Goal: Task Accomplishment & Management: Use online tool/utility

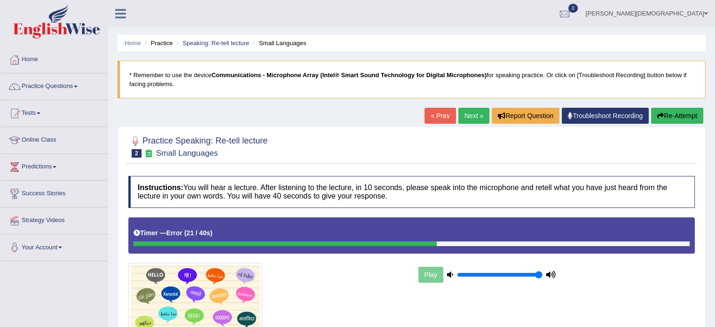
click at [78, 87] on span at bounding box center [76, 87] width 4 height 2
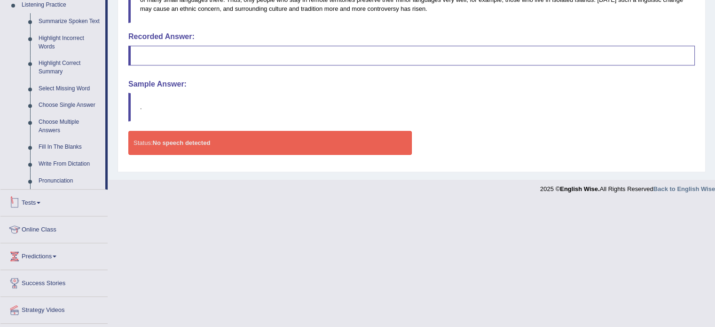
scroll to position [415, 0]
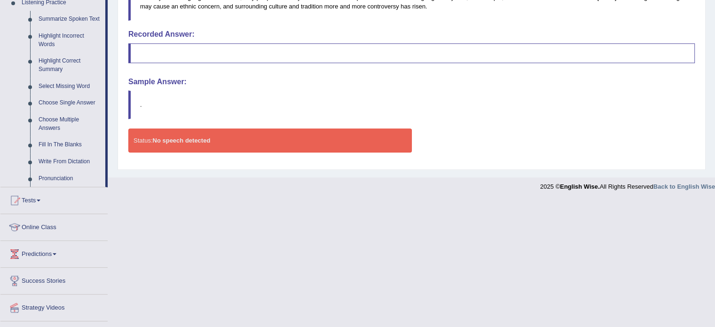
click at [40, 200] on span at bounding box center [39, 200] width 4 height 2
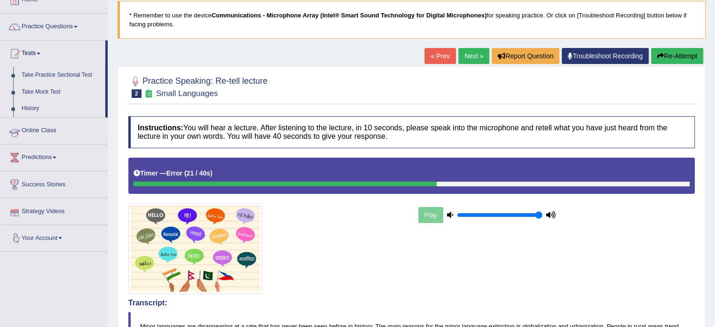
scroll to position [59, 0]
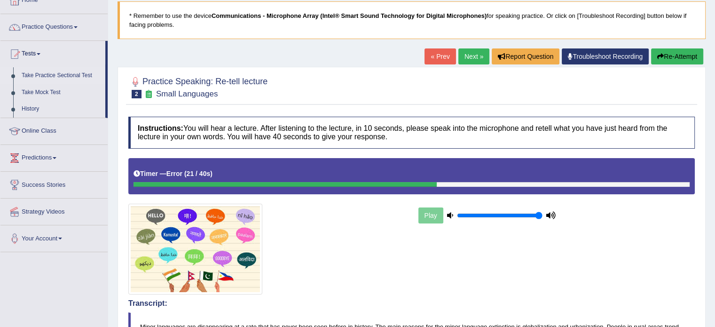
click at [72, 77] on link "Take Practice Sectional Test" at bounding box center [61, 75] width 88 height 17
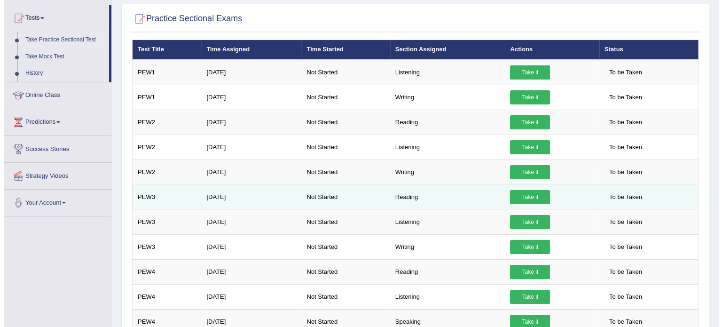
scroll to position [95, 0]
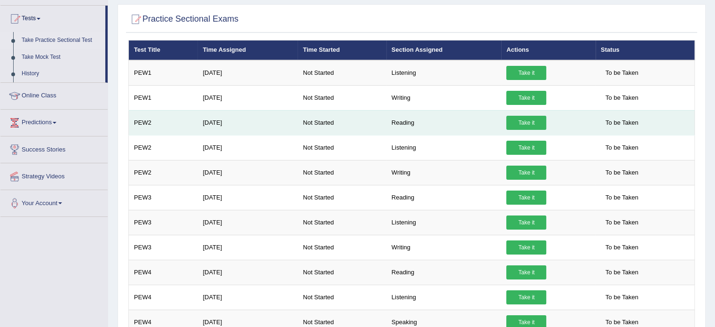
click at [523, 120] on link "Take it" at bounding box center [527, 123] width 40 height 14
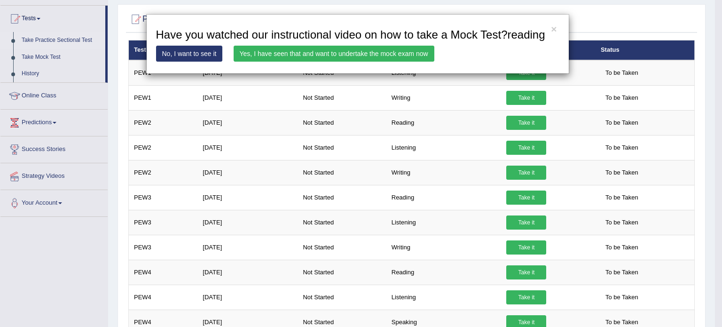
click at [306, 57] on link "Yes, I have seen that and want to undertake the mock exam now" at bounding box center [334, 54] width 201 height 16
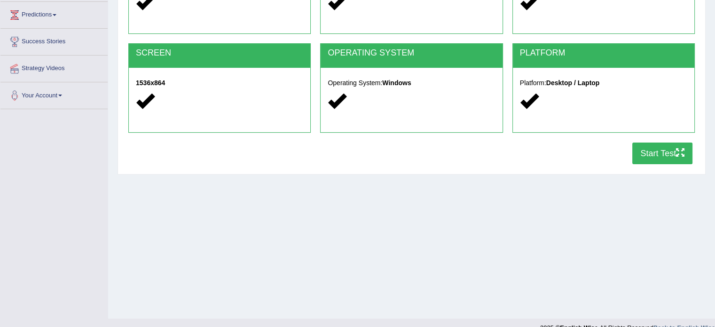
scroll to position [167, 0]
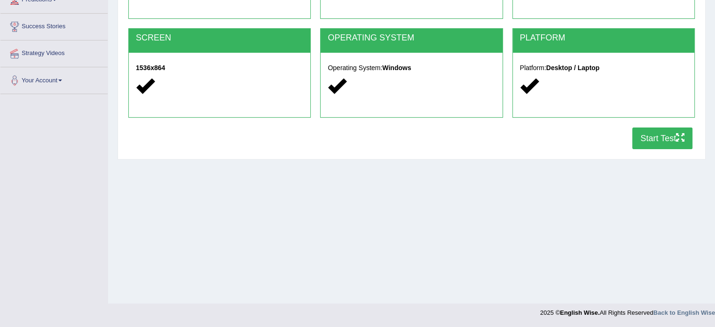
click at [645, 137] on button "Start Test" at bounding box center [663, 138] width 60 height 22
